Goal: Task Accomplishment & Management: Manage account settings

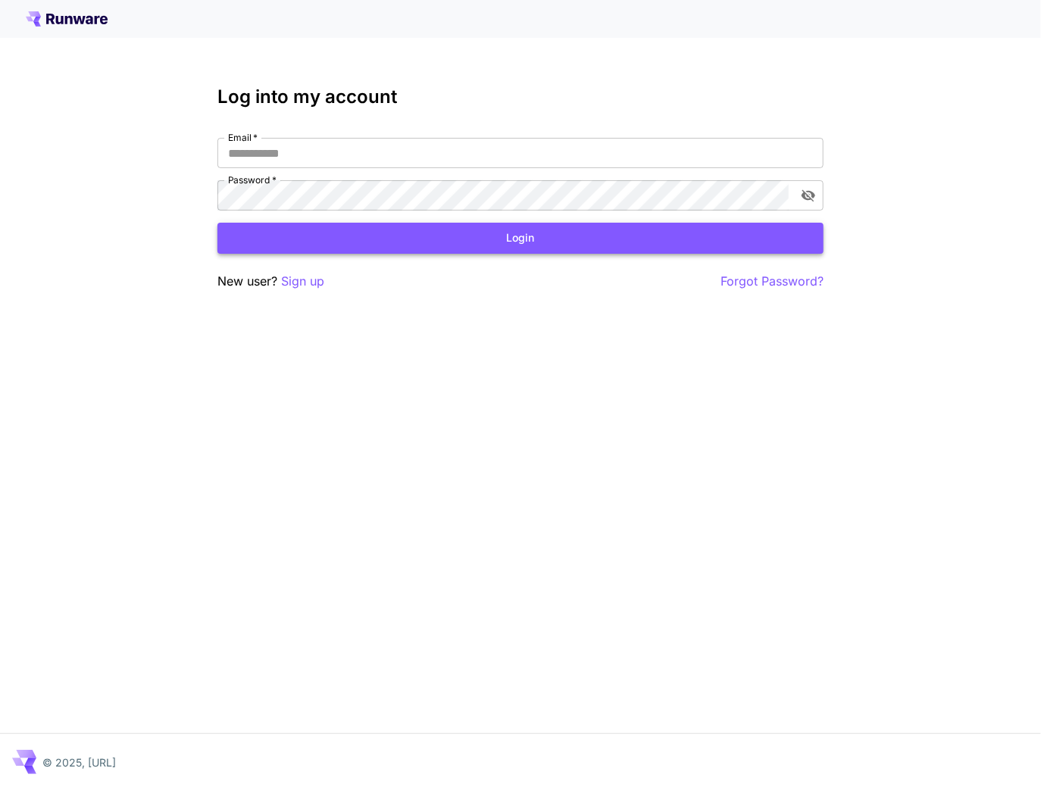
type input "**********"
click at [378, 242] on button "Login" at bounding box center [520, 238] width 606 height 31
